Goal: Task Accomplishment & Management: Complete application form

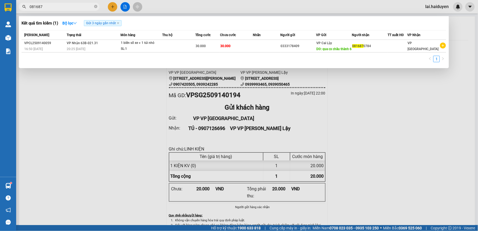
click at [359, 96] on div at bounding box center [239, 115] width 478 height 231
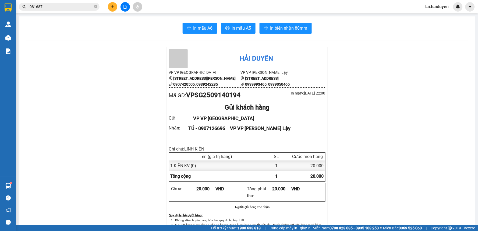
click at [437, 12] on div "Kết quả tìm kiếm ( 1 ) Bộ lọc Gửi 3 ngày gần nhất Mã ĐH Trạng thái Món hàng Thu…" at bounding box center [239, 6] width 478 height 13
click at [429, 8] on span "lai.haiduyen" at bounding box center [438, 6] width 32 height 7
click at [437, 14] on span "Đăng xuất" at bounding box center [441, 17] width 23 height 6
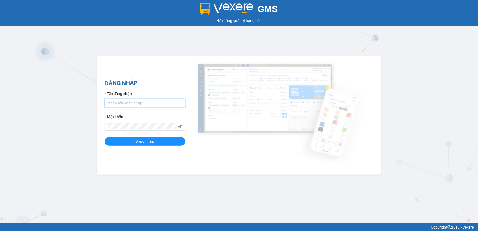
click at [133, 101] on input "Tên đăng nhập" at bounding box center [145, 103] width 81 height 9
type input "chi25.haiduyen"
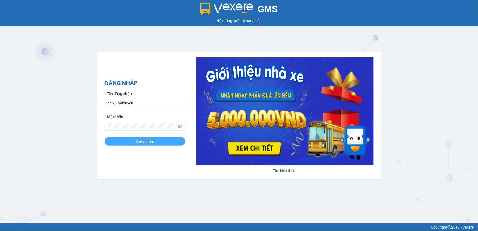
click at [140, 146] on button "Đăng nhập" at bounding box center [145, 141] width 81 height 9
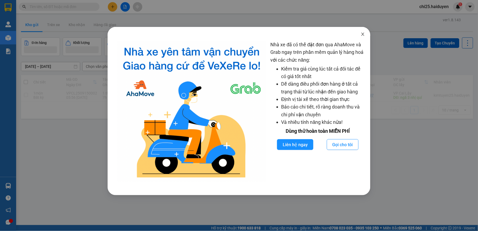
click at [362, 34] on icon "close" at bounding box center [363, 34] width 4 height 4
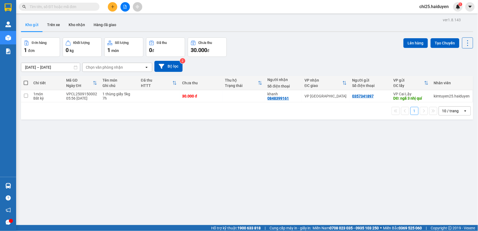
click at [442, 9] on span "chi25.haiduyen" at bounding box center [435, 6] width 38 height 7
click at [436, 17] on span "Đăng xuất" at bounding box center [437, 17] width 26 height 6
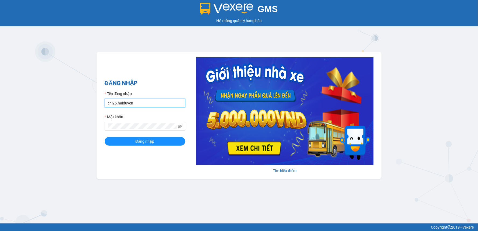
click at [162, 100] on input "chi25.haiduyen" at bounding box center [145, 103] width 81 height 9
type input "c"
type input "chi25.haiduyen"
click at [150, 143] on span "Đăng nhập" at bounding box center [145, 141] width 19 height 6
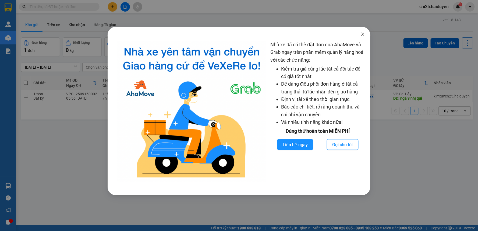
click at [364, 33] on icon "close" at bounding box center [363, 34] width 4 height 4
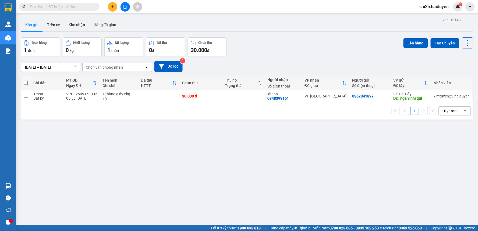
click at [82, 7] on input "text" at bounding box center [62, 7] width 64 height 6
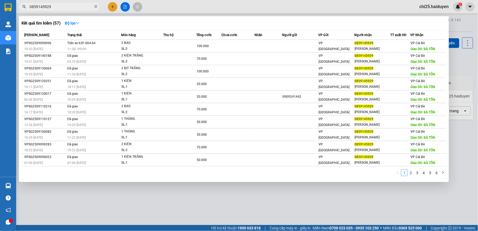
type input "0859145929"
click at [112, 9] on div at bounding box center [239, 115] width 478 height 231
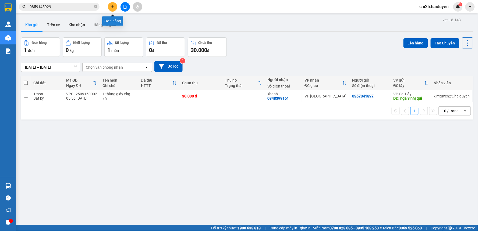
click at [111, 6] on icon "plus" at bounding box center [113, 7] width 4 height 4
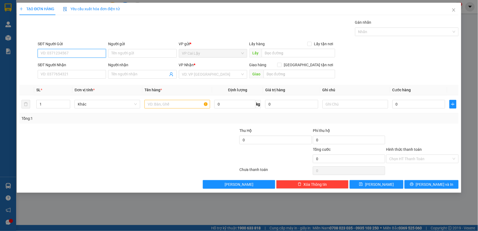
click at [81, 52] on input "SĐT Người Gửi" at bounding box center [72, 53] width 68 height 9
click at [81, 52] on input "03499652644" at bounding box center [72, 53] width 68 height 9
type input "03499652644"
click at [81, 76] on input "SĐT Người Nhận" at bounding box center [72, 74] width 68 height 9
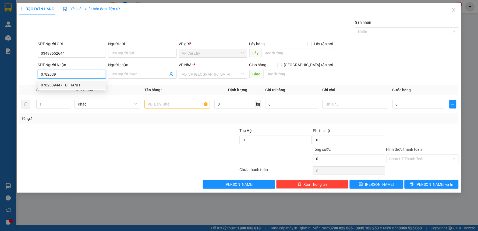
click at [87, 83] on div "0782039447 - DÌ HẠNH" at bounding box center [72, 85] width 62 height 6
type input "0782039447"
type input "DÌ HẠNH"
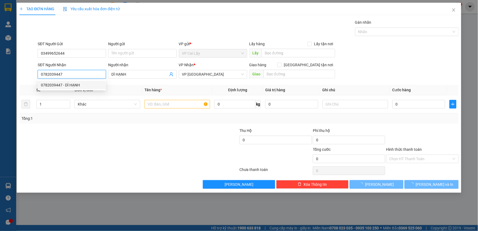
type input "20.000"
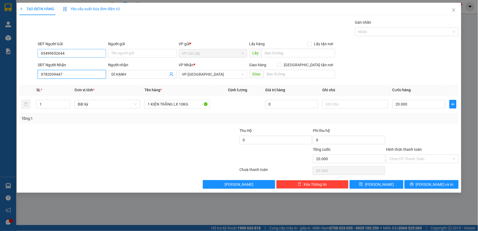
type input "0782039447"
click at [79, 50] on input "03499652644" at bounding box center [72, 53] width 68 height 9
click at [430, 186] on span "[PERSON_NAME] và In" at bounding box center [435, 184] width 38 height 6
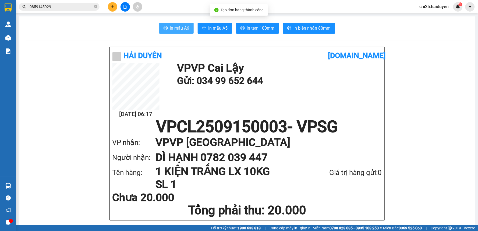
click at [176, 25] on button "In mẫu A6" at bounding box center [176, 28] width 34 height 11
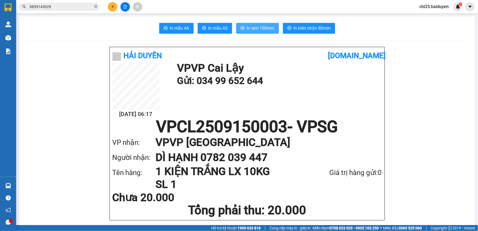
click at [250, 26] on span "In tem 100mm" at bounding box center [261, 28] width 28 height 7
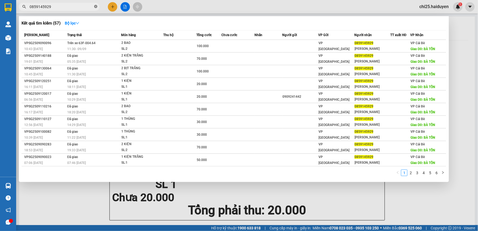
click at [95, 8] on icon "close-circle" at bounding box center [95, 6] width 3 height 3
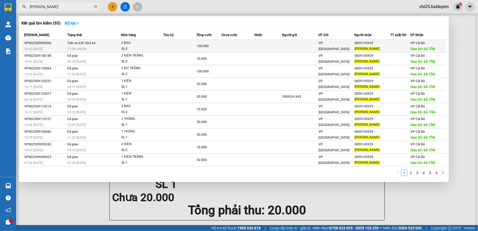
type input "[PERSON_NAME]"
click at [362, 42] on div "0859145929" at bounding box center [373, 43] width 36 height 6
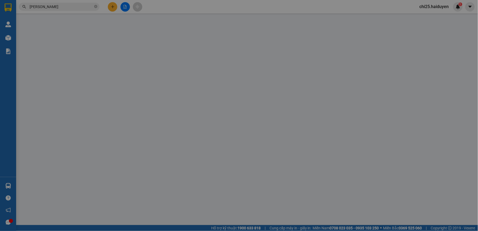
type input "0859145929"
type input "[PERSON_NAME]"
type input "BÀ TỒN"
type input "100.000"
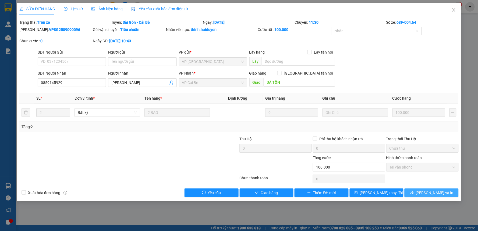
click at [429, 190] on span "[PERSON_NAME] và In" at bounding box center [435, 193] width 38 height 6
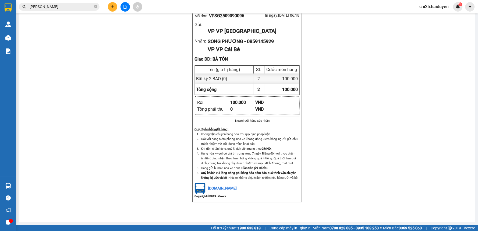
scroll to position [202, 0]
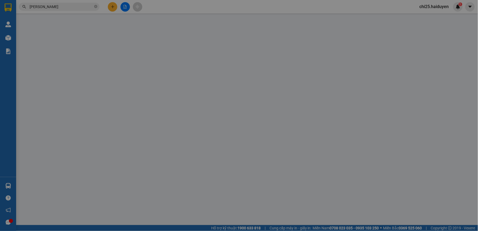
type input "0859145929"
type input "[PERSON_NAME]"
type input "BÀ TỒN"
type input "100.000"
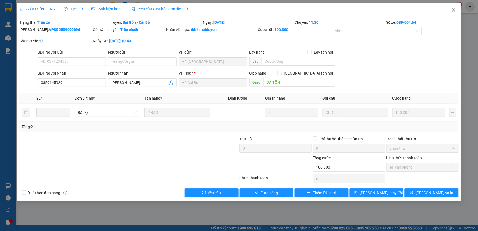
click at [452, 10] on icon "close" at bounding box center [454, 10] width 4 height 4
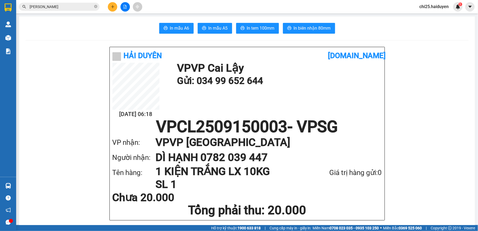
click at [61, 7] on input "[PERSON_NAME]" at bounding box center [62, 7] width 64 height 6
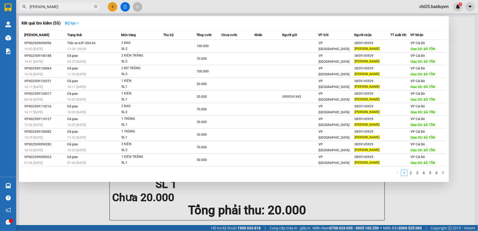
drag, startPoint x: 76, startPoint y: 23, endPoint x: 77, endPoint y: 31, distance: 8.0
click at [76, 25] on strong "Bộ lọc" at bounding box center [72, 23] width 15 height 4
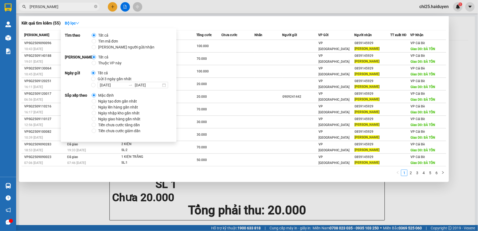
click at [101, 76] on span "Gửi 3 ngày gần nhất" at bounding box center [115, 79] width 38 height 6
click at [96, 77] on input "Gửi 3 ngày gần nhất" at bounding box center [93, 79] width 4 height 4
radio input "true"
radio input "false"
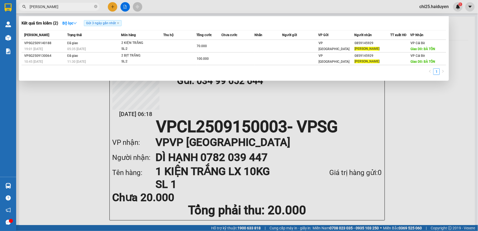
drag, startPoint x: 314, startPoint y: 112, endPoint x: 302, endPoint y: 108, distance: 13.6
click at [313, 112] on div at bounding box center [239, 115] width 478 height 231
click at [69, 4] on input "[PERSON_NAME]" at bounding box center [62, 7] width 64 height 6
click at [118, 23] on icon "close" at bounding box center [118, 23] width 2 height 2
